Goal: Task Accomplishment & Management: Manage account settings

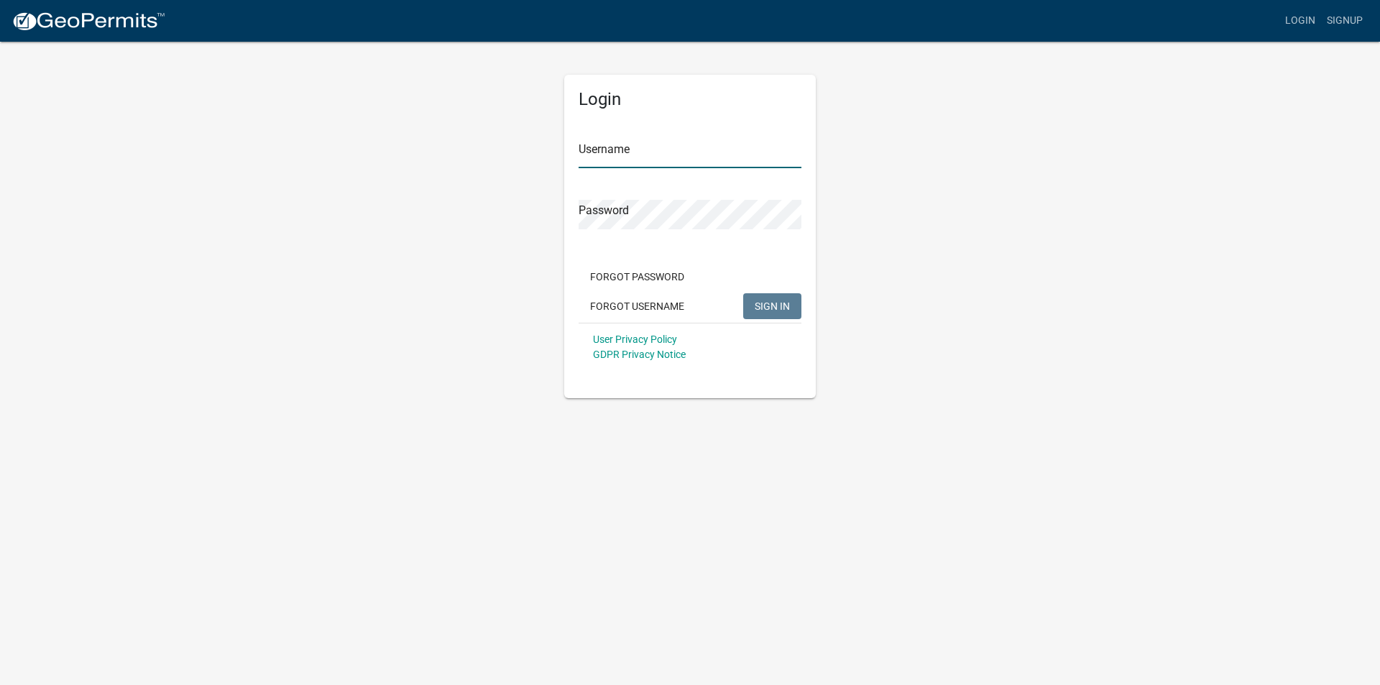
type input "cmillerfayette"
drag, startPoint x: 771, startPoint y: 307, endPoint x: 276, endPoint y: 308, distance: 494.6
click at [764, 307] on span "SIGN IN" at bounding box center [772, 306] width 35 height 12
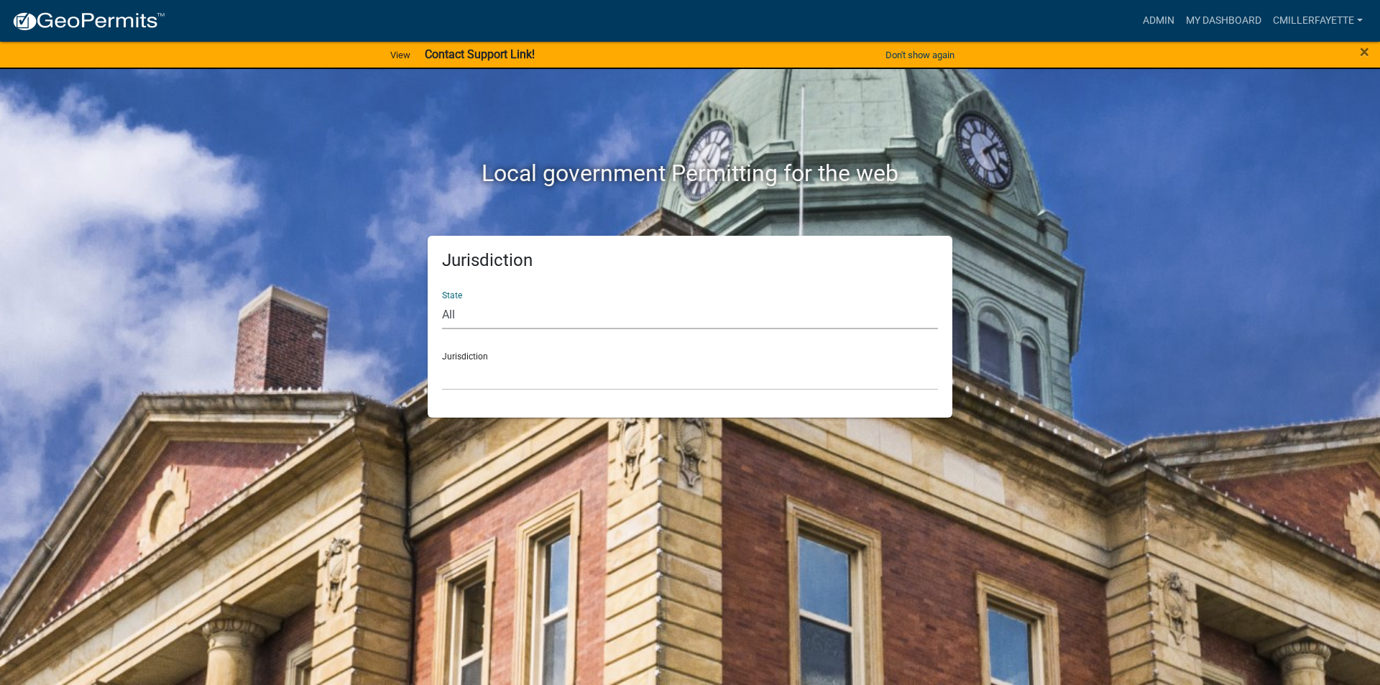
drag, startPoint x: 446, startPoint y: 316, endPoint x: 441, endPoint y: 330, distance: 14.6
click at [444, 318] on select "All [US_STATE] [US_STATE] [US_STATE] [US_STATE] [US_STATE] [US_STATE] [US_STATE…" at bounding box center [690, 314] width 496 height 29
select select "[US_STATE]"
click at [442, 300] on select "All [US_STATE] [US_STATE] [US_STATE] [US_STATE] [US_STATE] [US_STATE] [US_STATE…" at bounding box center [690, 314] width 496 height 29
click at [489, 356] on div "Jurisdiction [GEOGRAPHIC_DATA], [US_STATE] [GEOGRAPHIC_DATA], [US_STATE] [GEOGR…" at bounding box center [690, 366] width 496 height 50
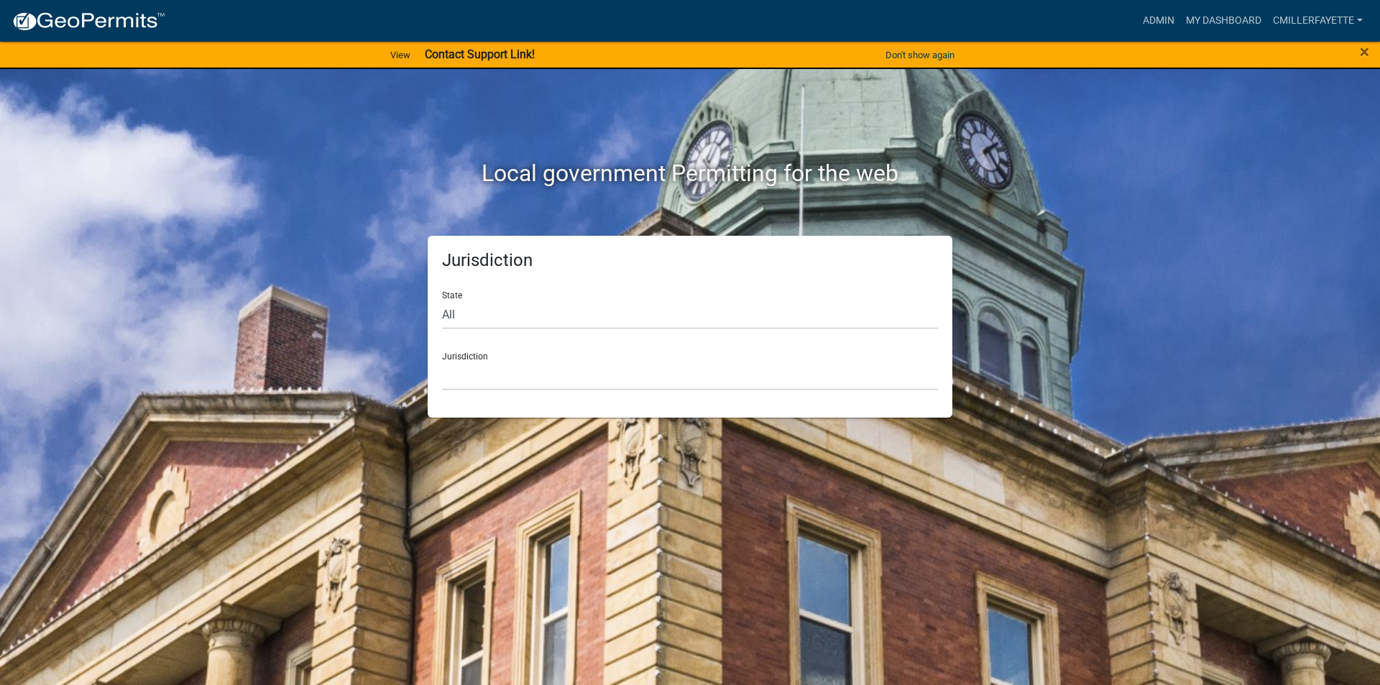
click at [471, 349] on div "Jurisdiction [GEOGRAPHIC_DATA], [US_STATE] [GEOGRAPHIC_DATA], [US_STATE] [GEOGR…" at bounding box center [690, 366] width 496 height 50
click at [466, 354] on div "Jurisdiction [GEOGRAPHIC_DATA], [US_STATE] [GEOGRAPHIC_DATA], [US_STATE] [GEOGR…" at bounding box center [690, 366] width 496 height 50
click at [462, 372] on select "[GEOGRAPHIC_DATA], [US_STATE] [GEOGRAPHIC_DATA], [US_STATE] [GEOGRAPHIC_DATA], …" at bounding box center [690, 375] width 496 height 29
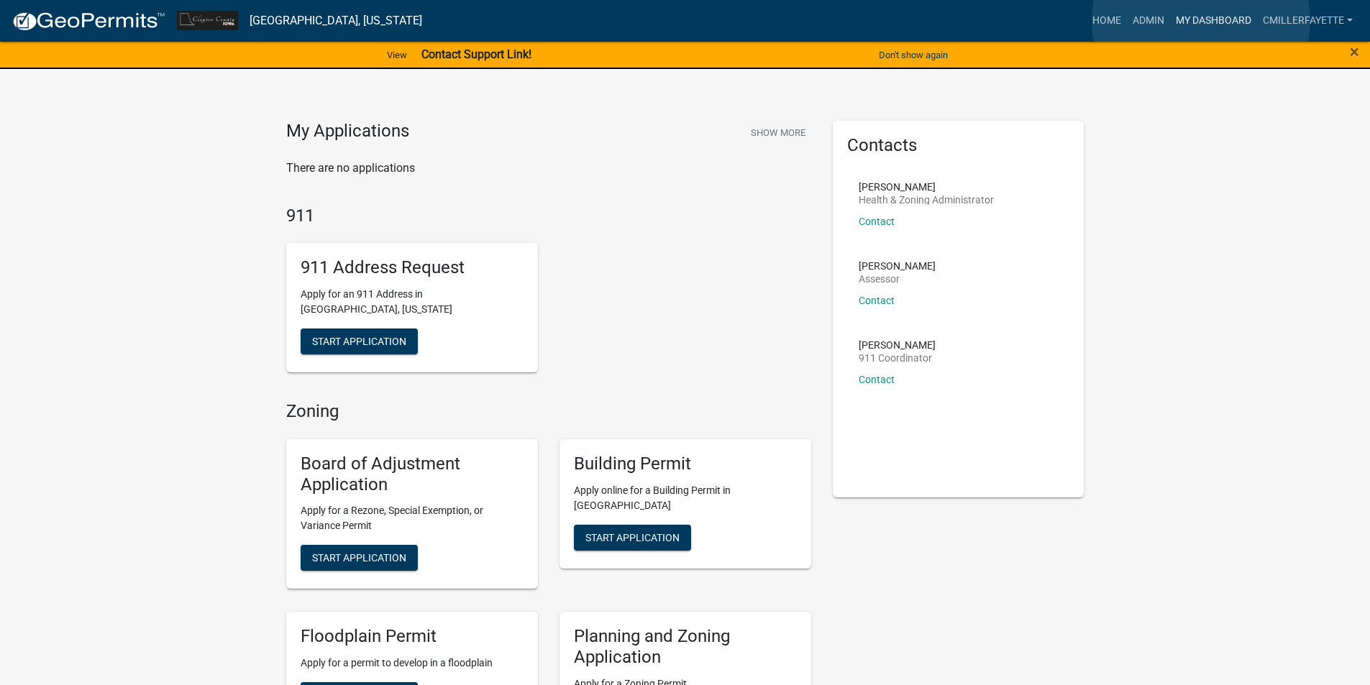
click at [1200, 21] on link "My Dashboard" at bounding box center [1213, 20] width 87 height 27
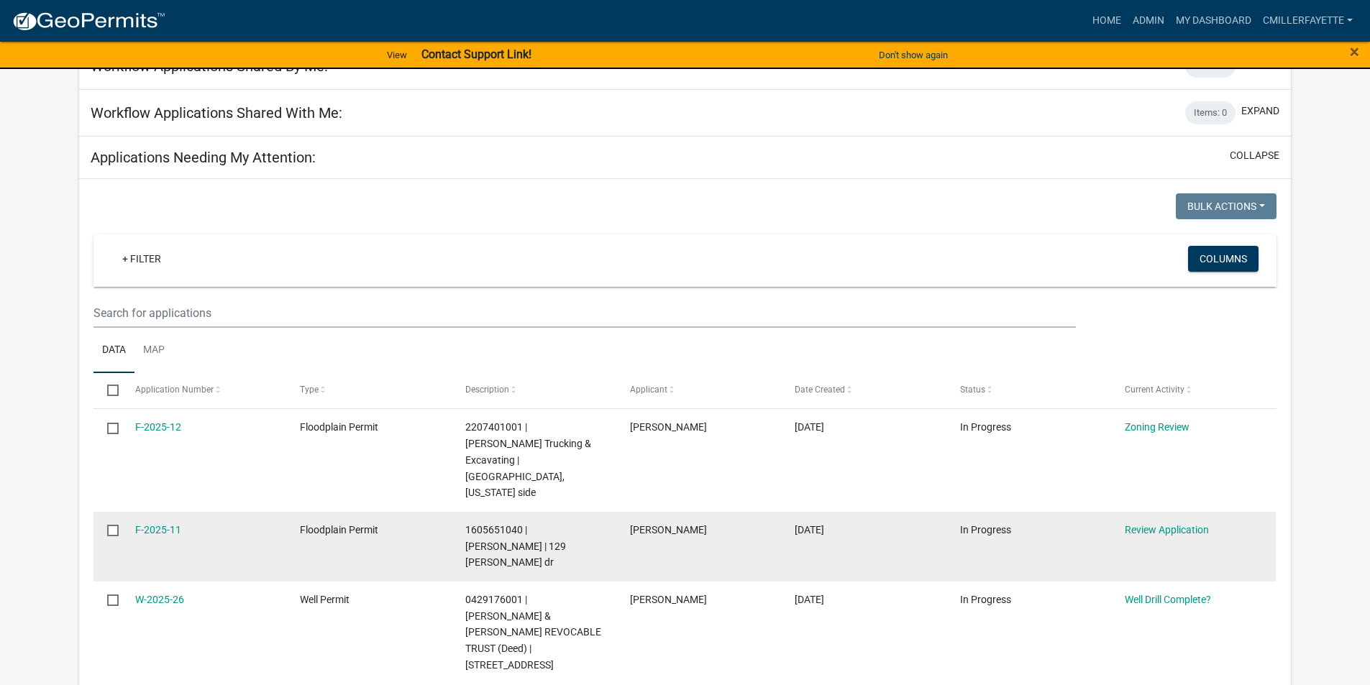
scroll to position [144, 0]
